Goal: Task Accomplishment & Management: Manage account settings

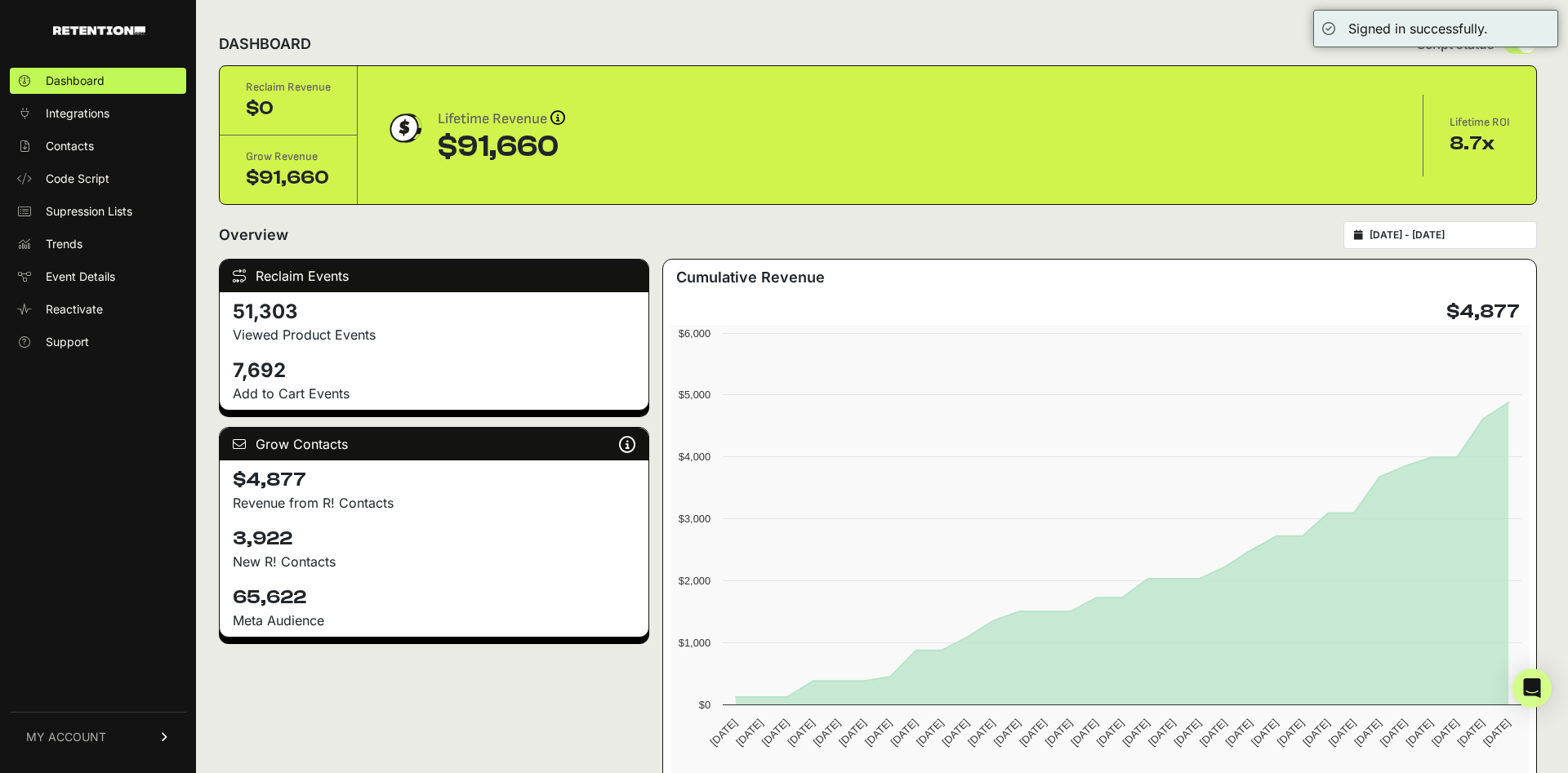
click at [116, 726] on link "MY ACCOUNT" at bounding box center [98, 736] width 176 height 49
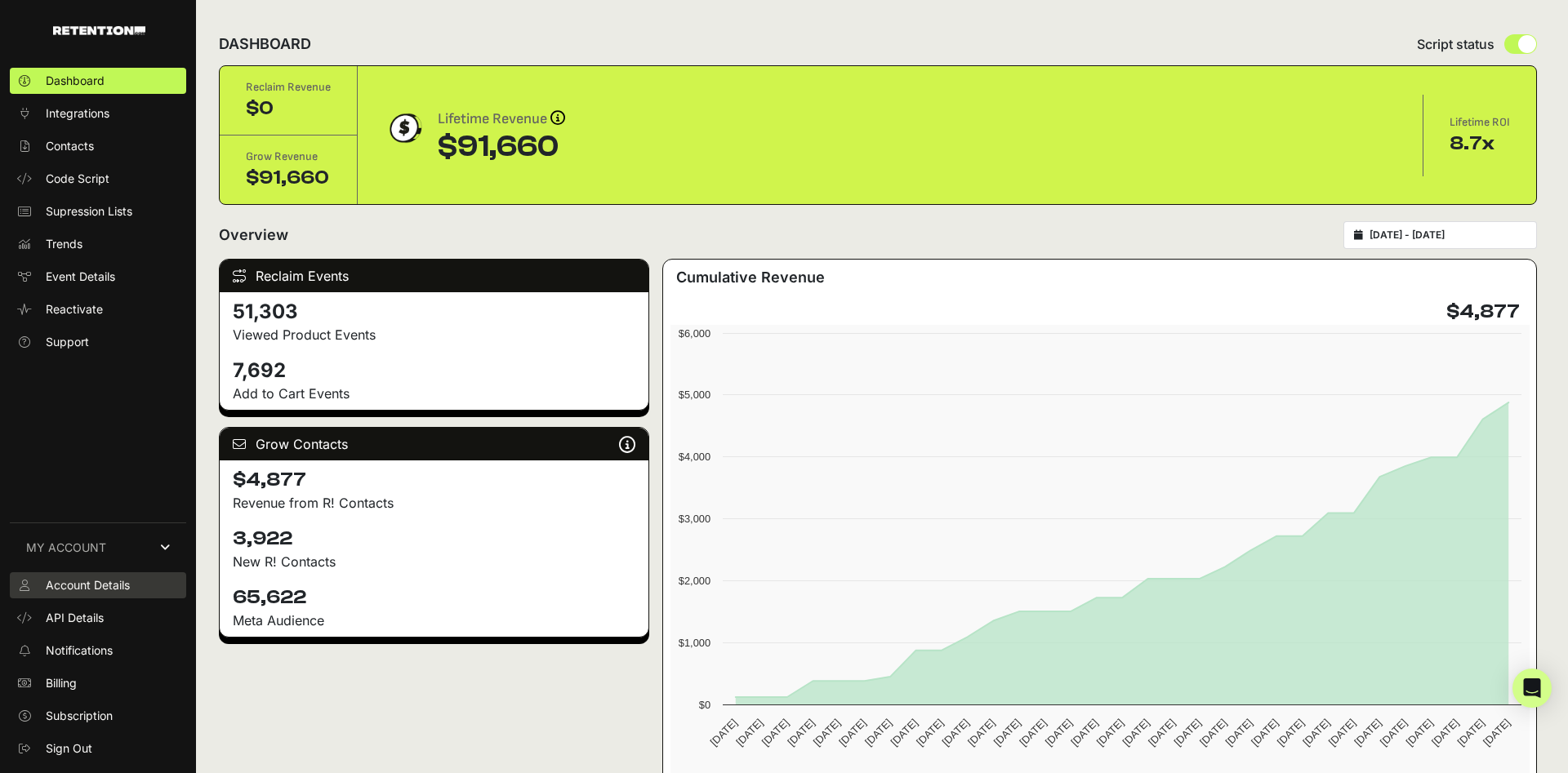
click at [102, 593] on span "Account Details" at bounding box center [88, 585] width 84 height 16
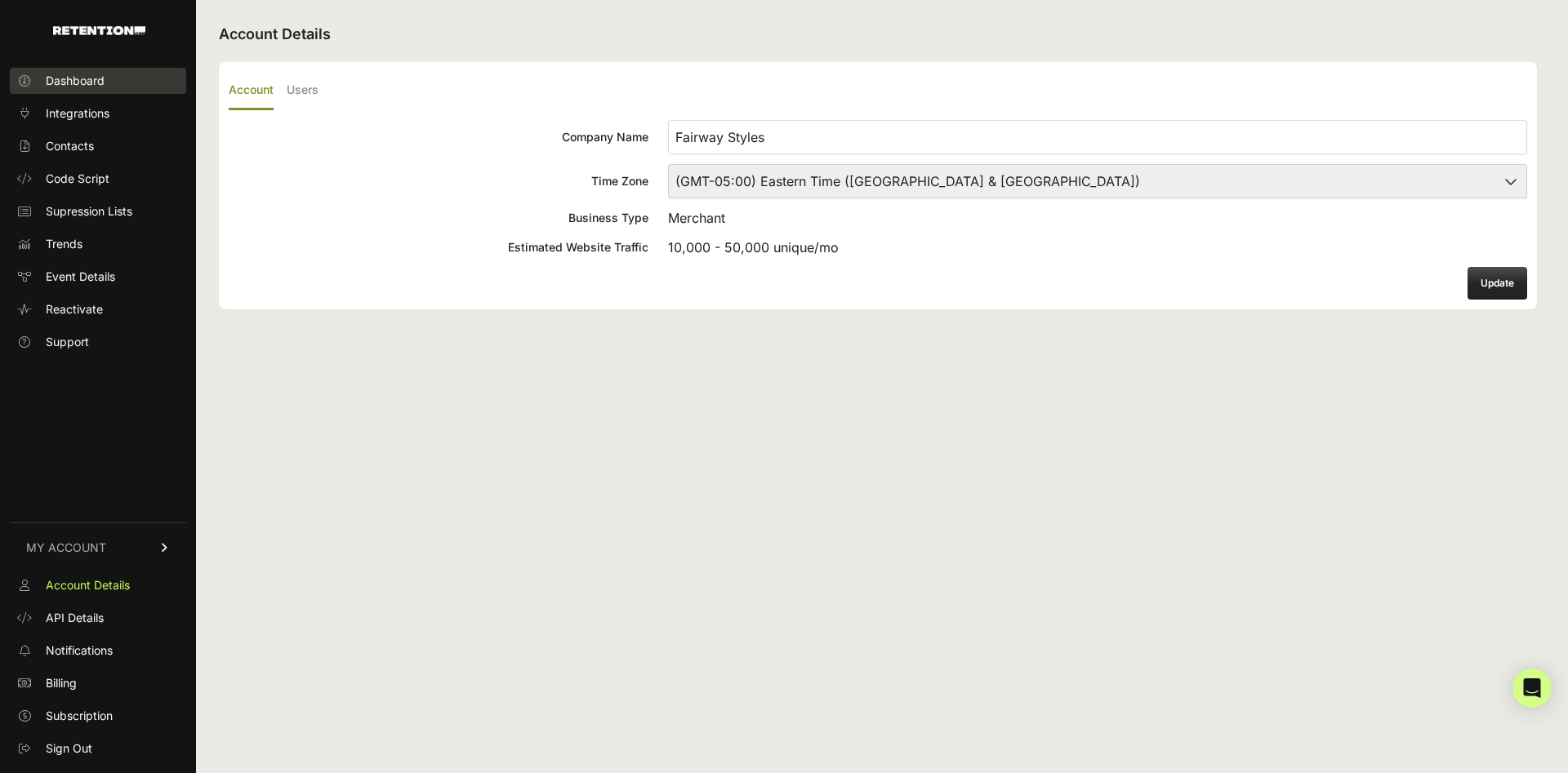
click at [76, 76] on span "Dashboard" at bounding box center [75, 81] width 58 height 16
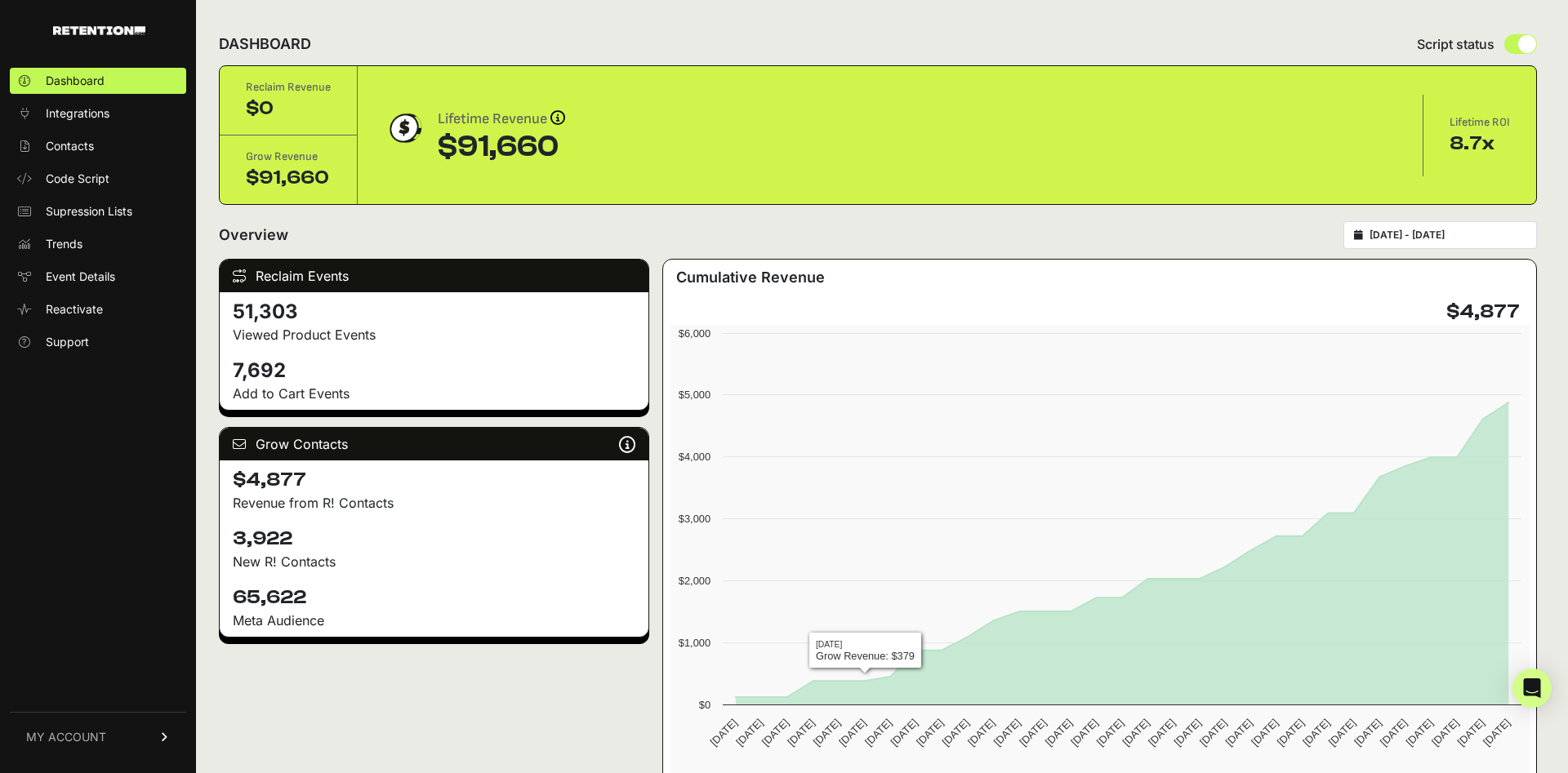
click at [1424, 235] on input "2025-08-04 - 2025-09-03" at bounding box center [1448, 235] width 156 height 13
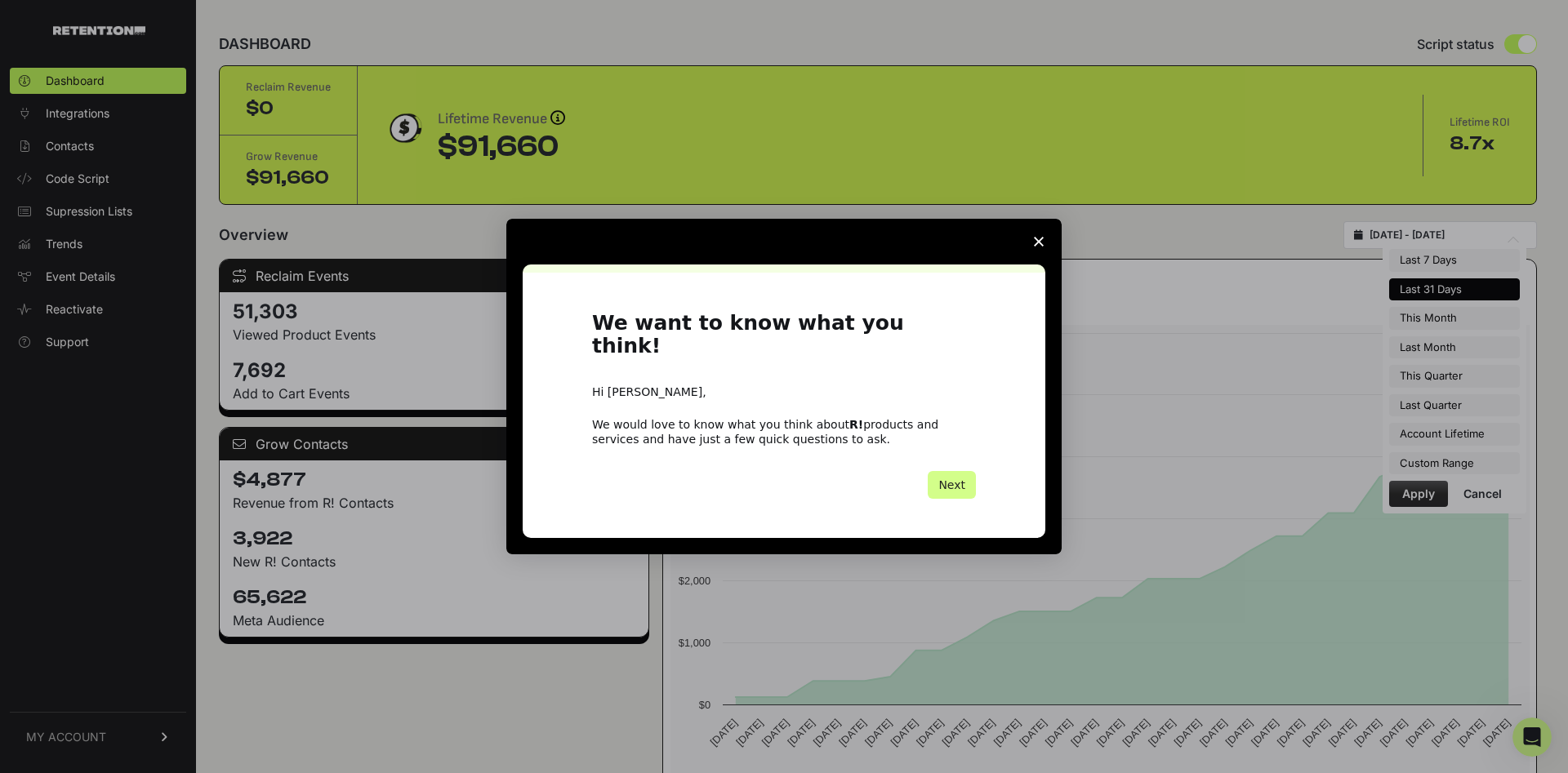
click at [1034, 245] on span "Close survey" at bounding box center [1038, 242] width 46 height 46
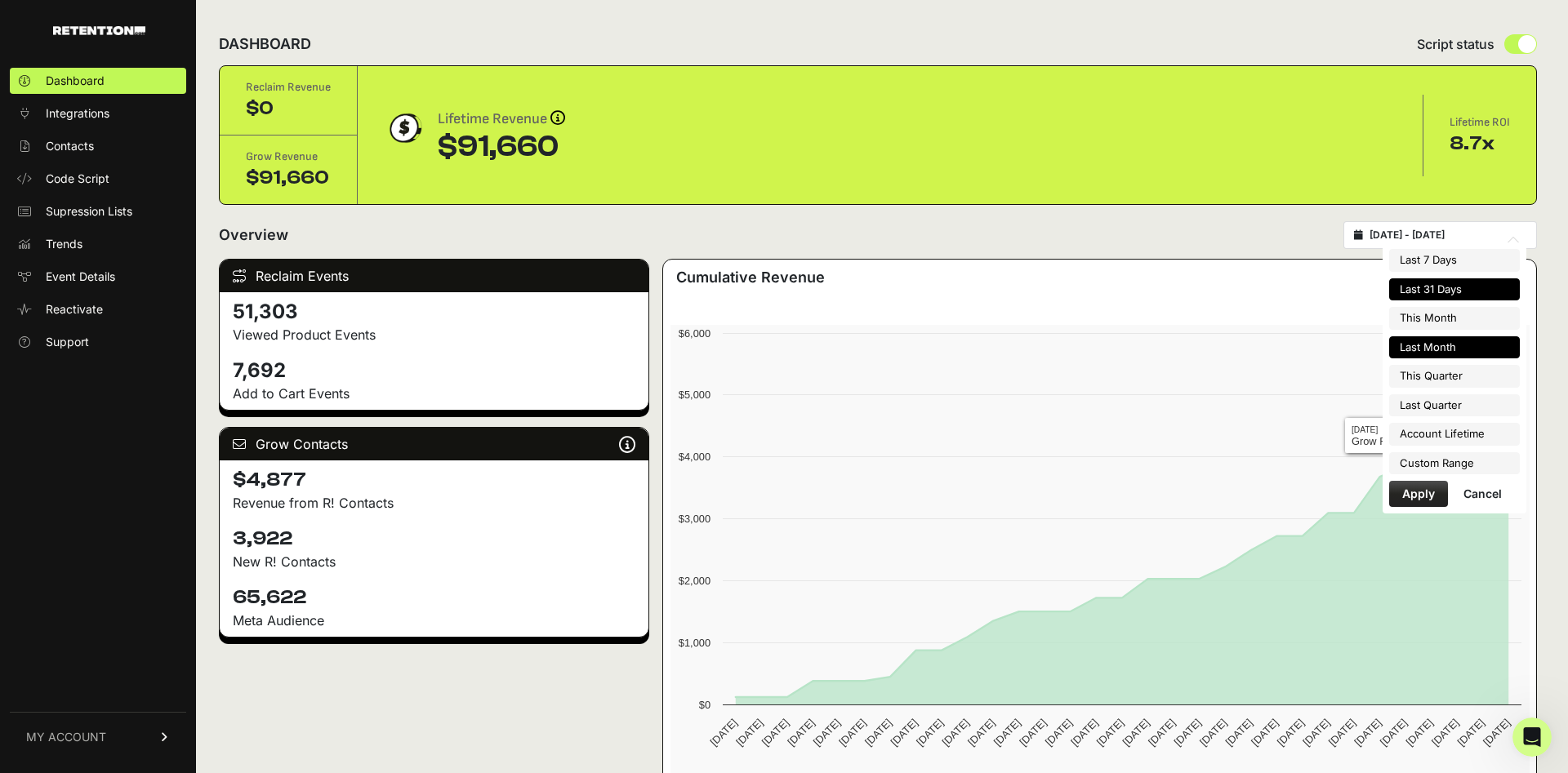
click at [1431, 353] on li "Last Month" at bounding box center [1454, 347] width 130 height 22
type input "2025-08-01 - 2025-08-31"
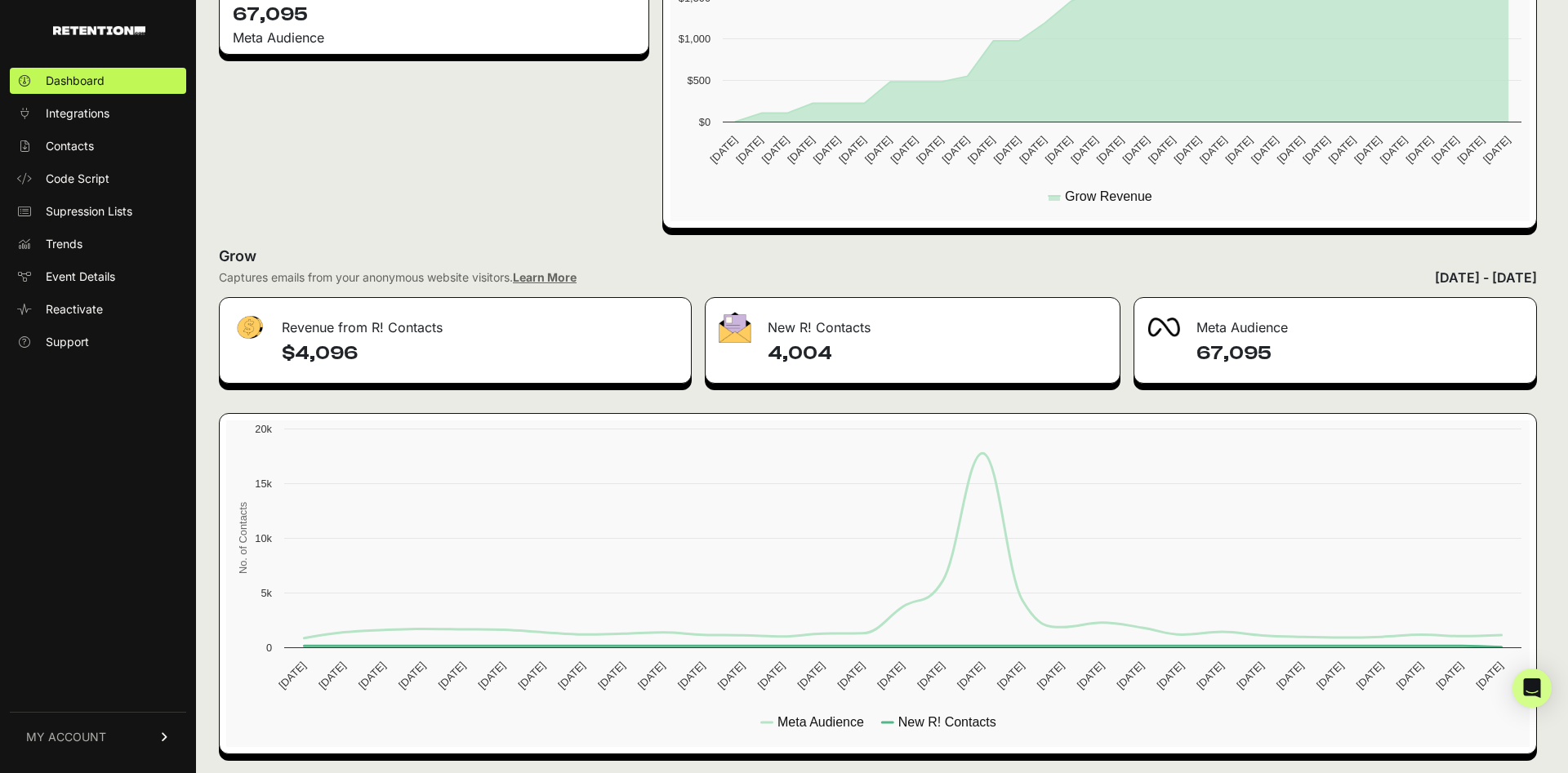
scroll to position [587, 0]
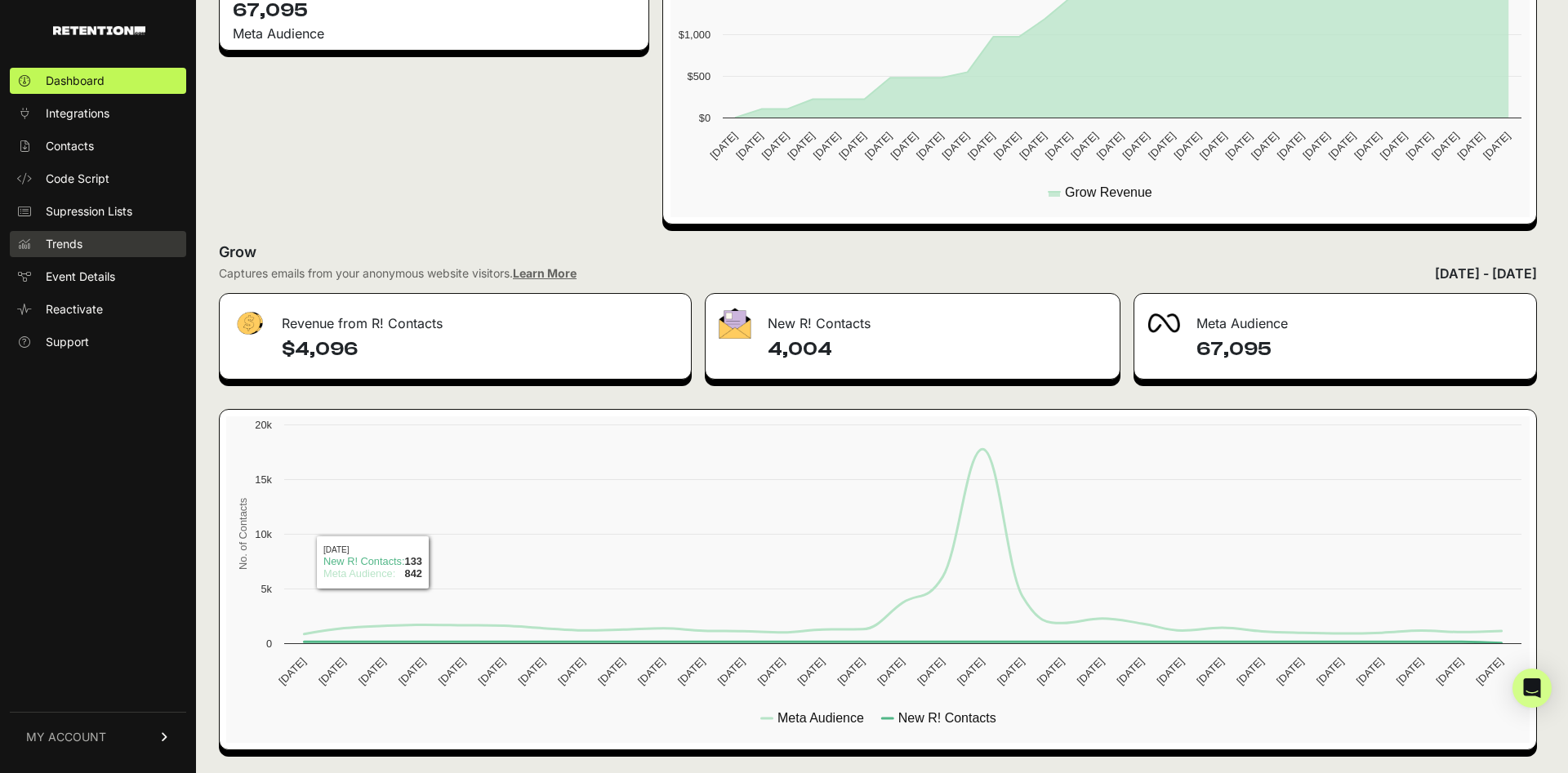
click at [64, 236] on span "Trends" at bounding box center [64, 244] width 37 height 16
